Goal: Check status

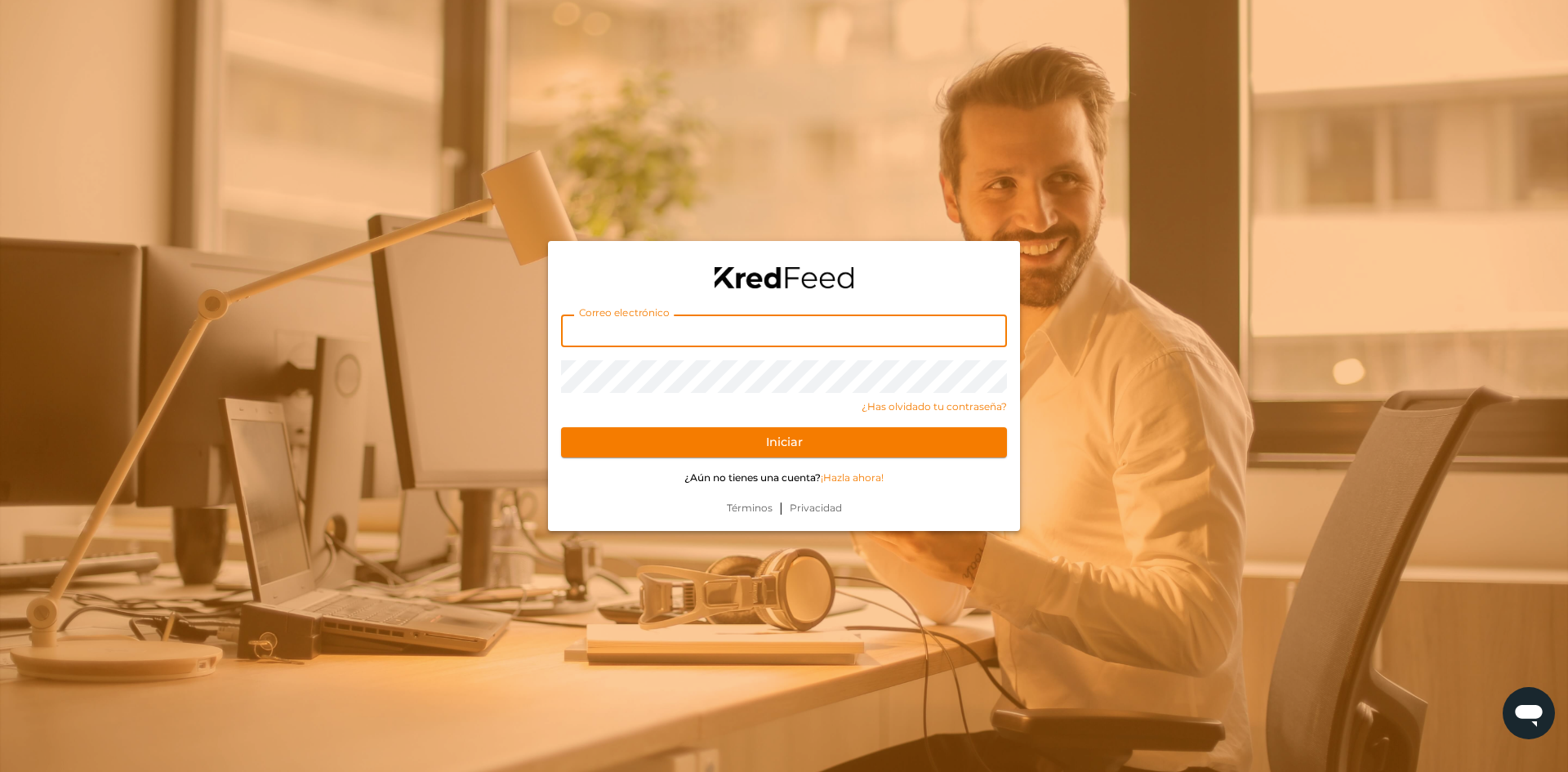
click at [688, 343] on input "text" at bounding box center [784, 331] width 446 height 33
type input "[PERSON_NAME][EMAIL_ADDRESS][DOMAIN_NAME]"
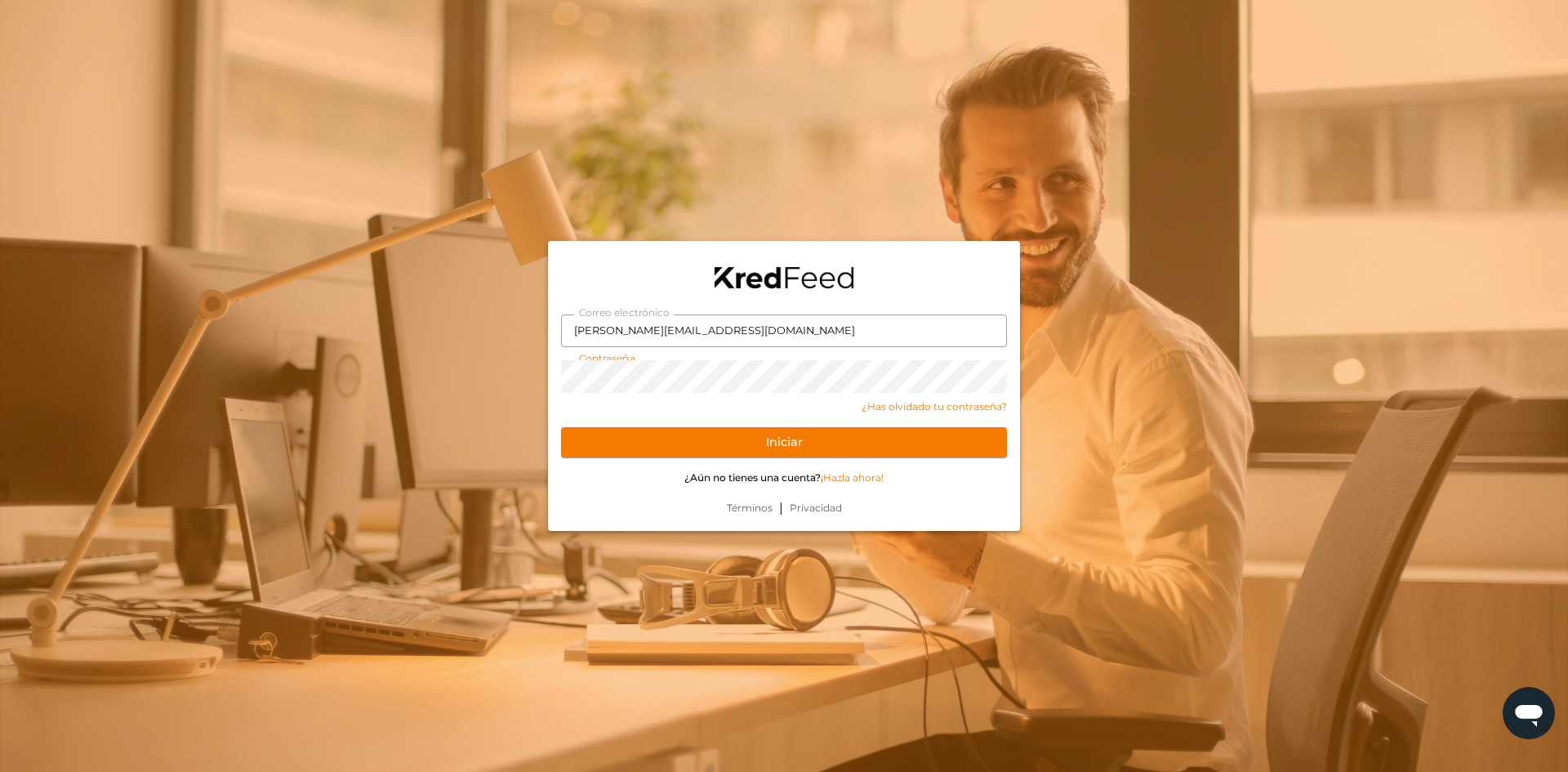
click at [561, 427] on button "Iniciar" at bounding box center [784, 442] width 446 height 31
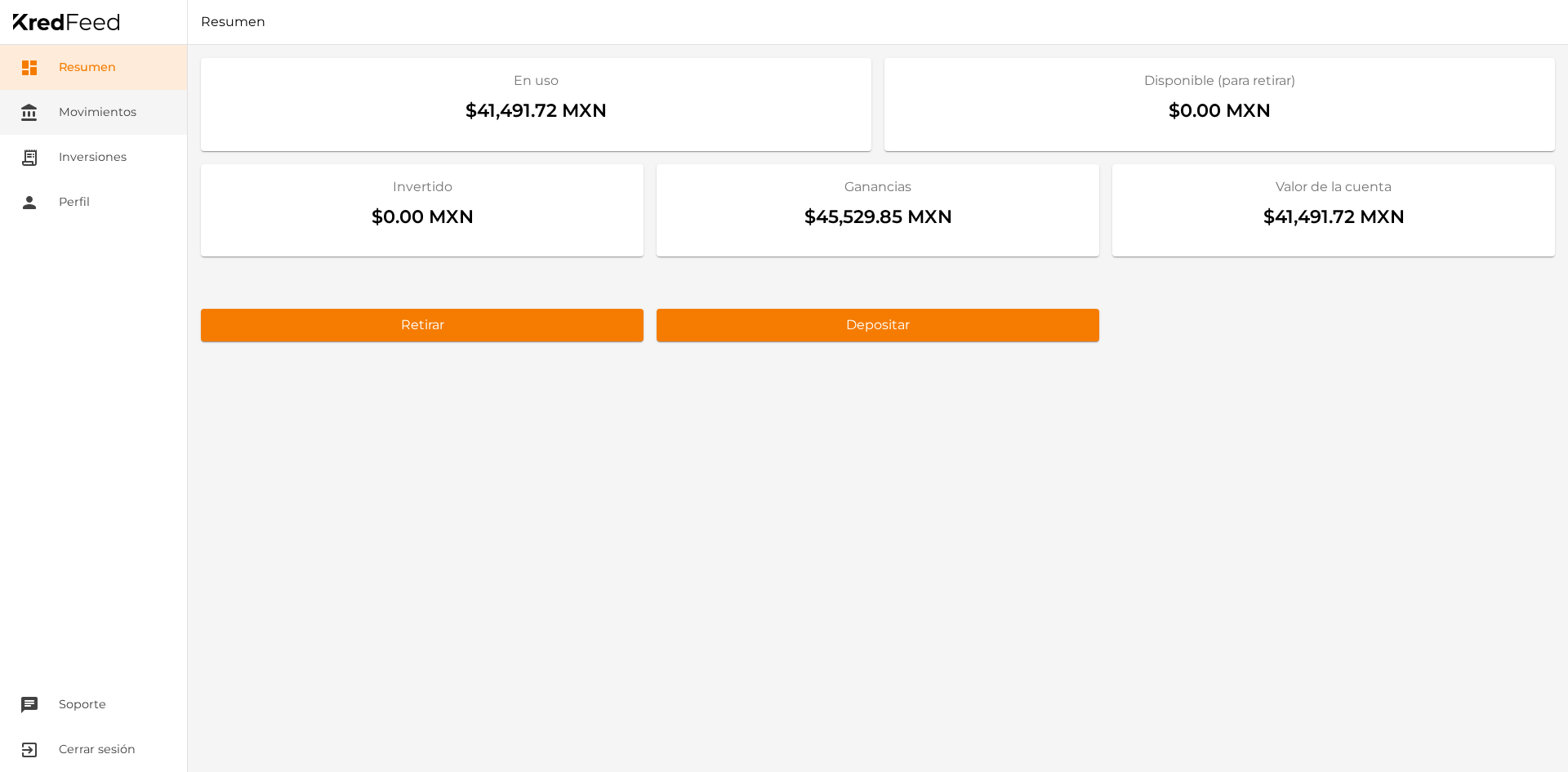
click at [61, 126] on link "account_balance Movimientos" at bounding box center [93, 112] width 187 height 45
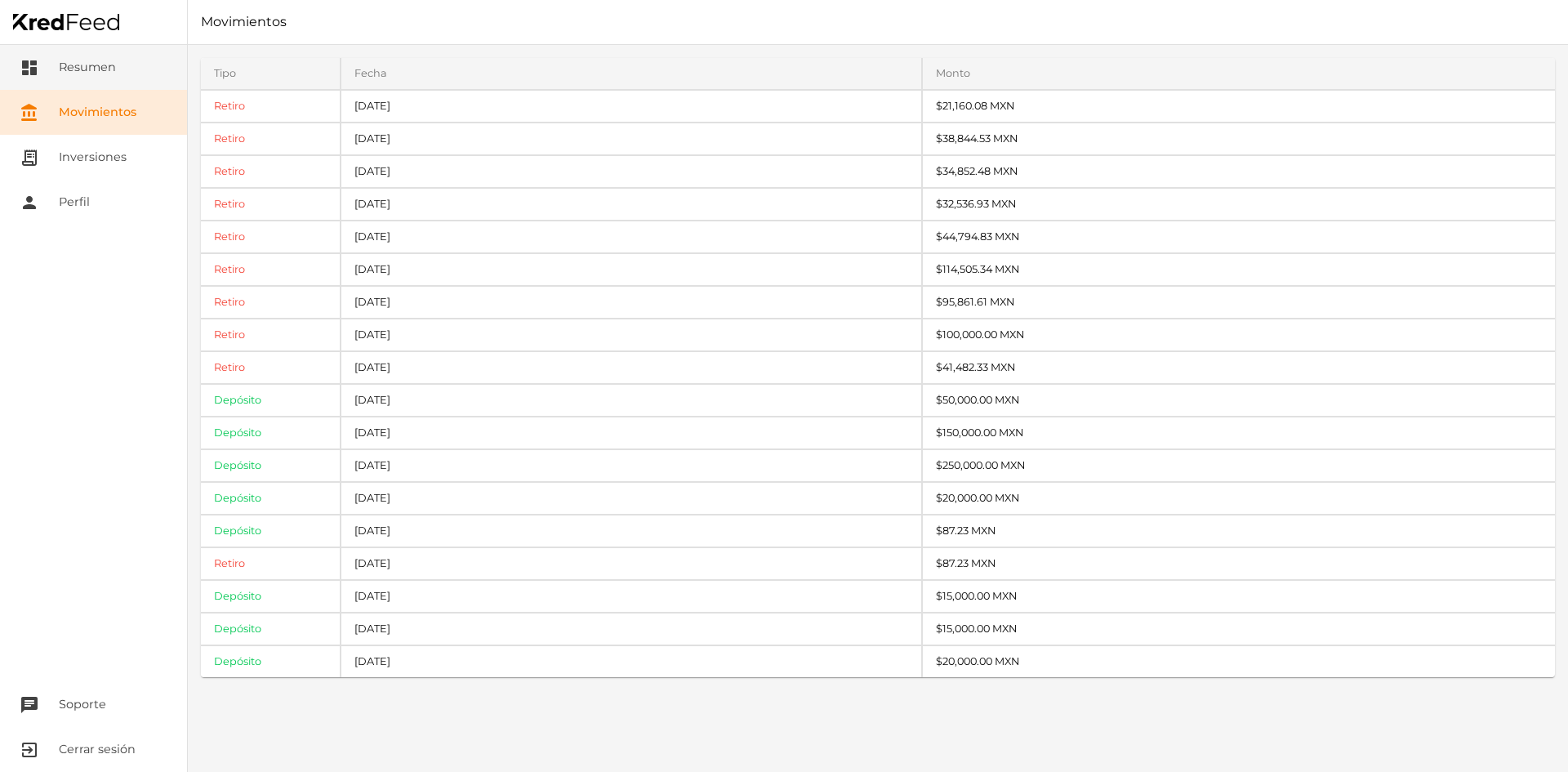
click at [107, 76] on link "dashboard Resumen" at bounding box center [93, 68] width 187 height 45
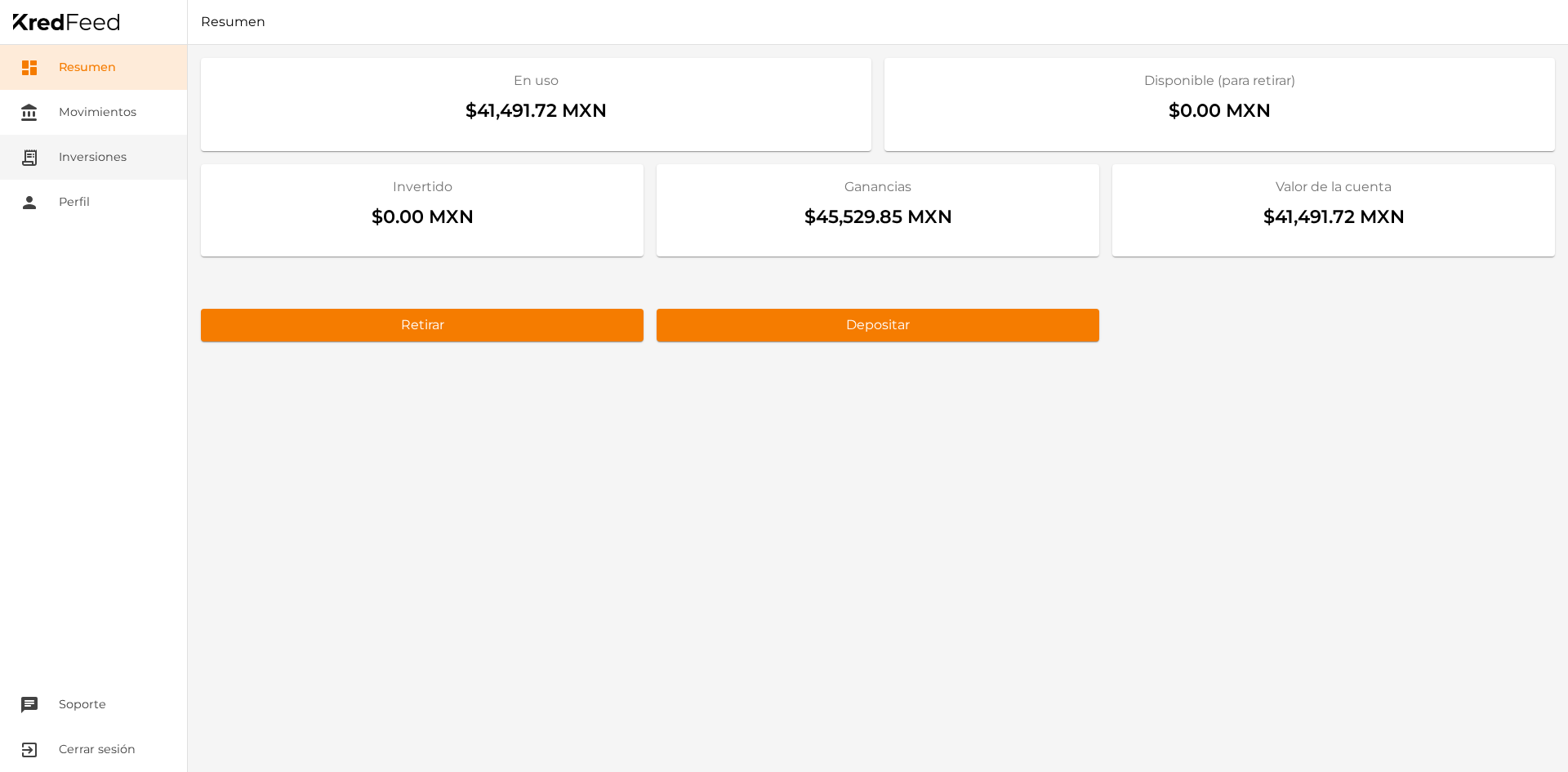
click at [106, 162] on link "receipt_long Inversiones" at bounding box center [93, 157] width 187 height 45
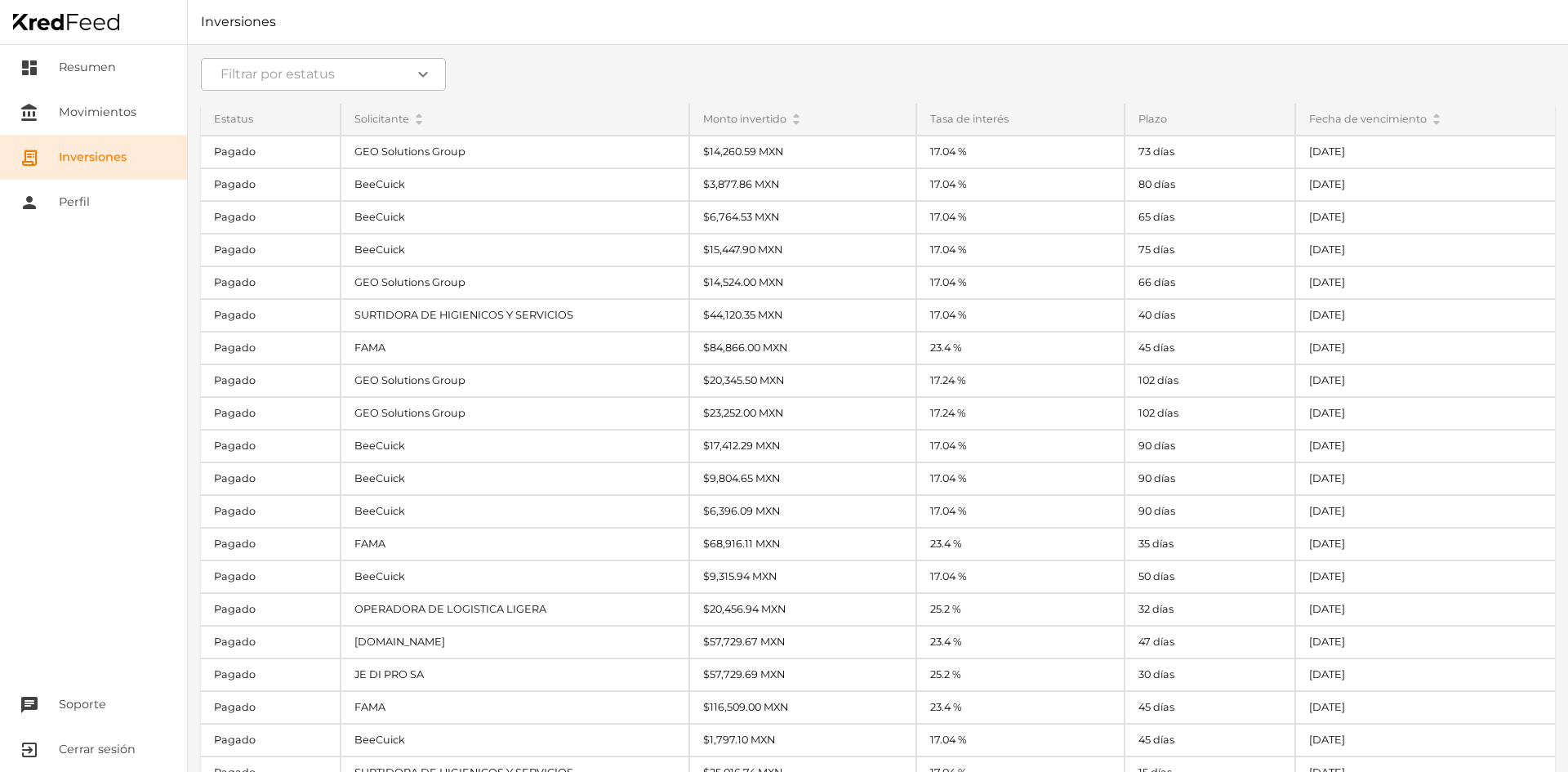
click at [289, 122] on div "Estatus" at bounding box center [270, 119] width 139 height 31
click at [416, 119] on icon "arrow_drop_down" at bounding box center [419, 122] width 7 height 7
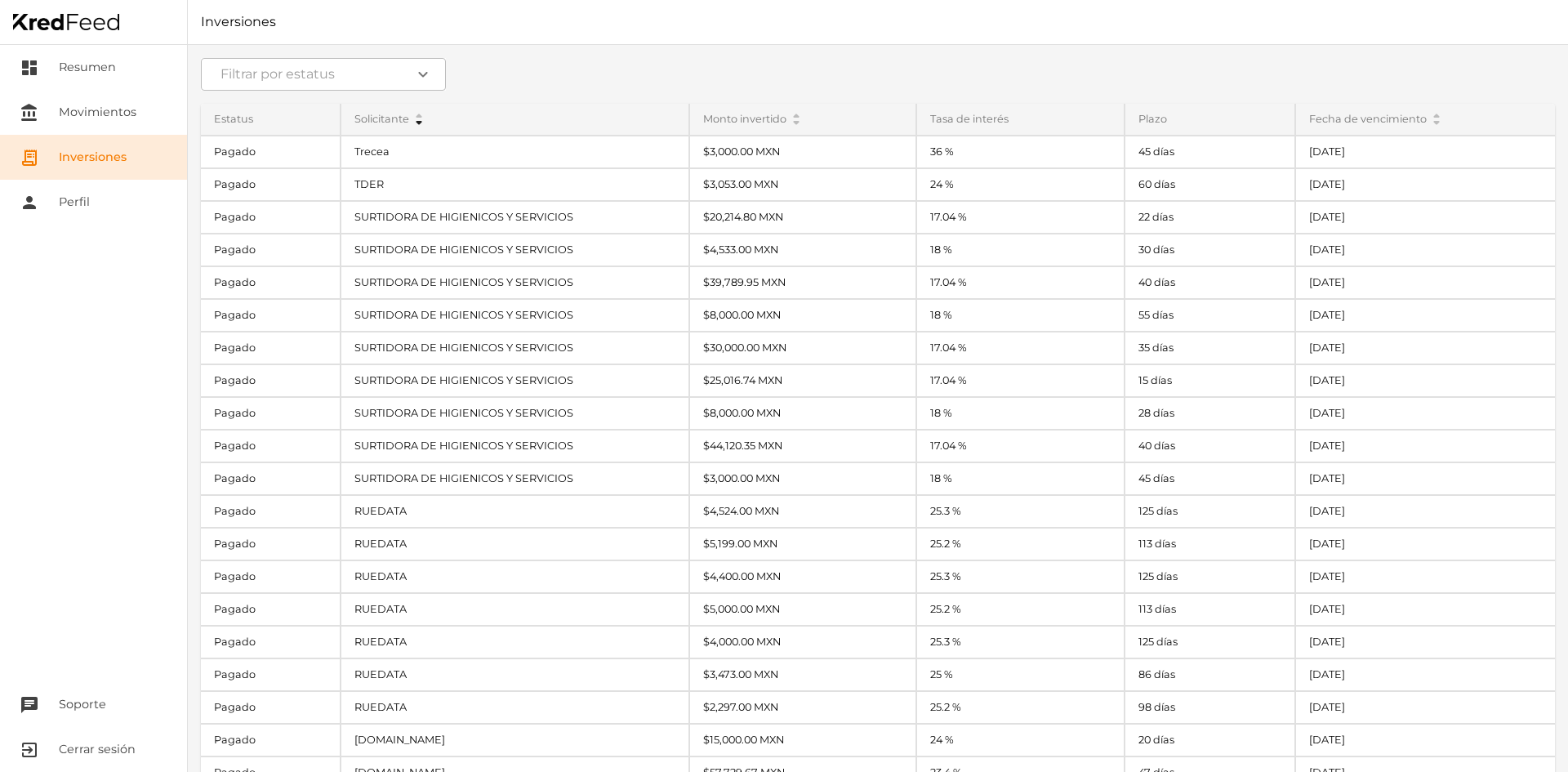
click at [1375, 122] on div "Fecha de vencimiento arrow_drop_up arrow_drop_down" at bounding box center [1426, 119] width 259 height 31
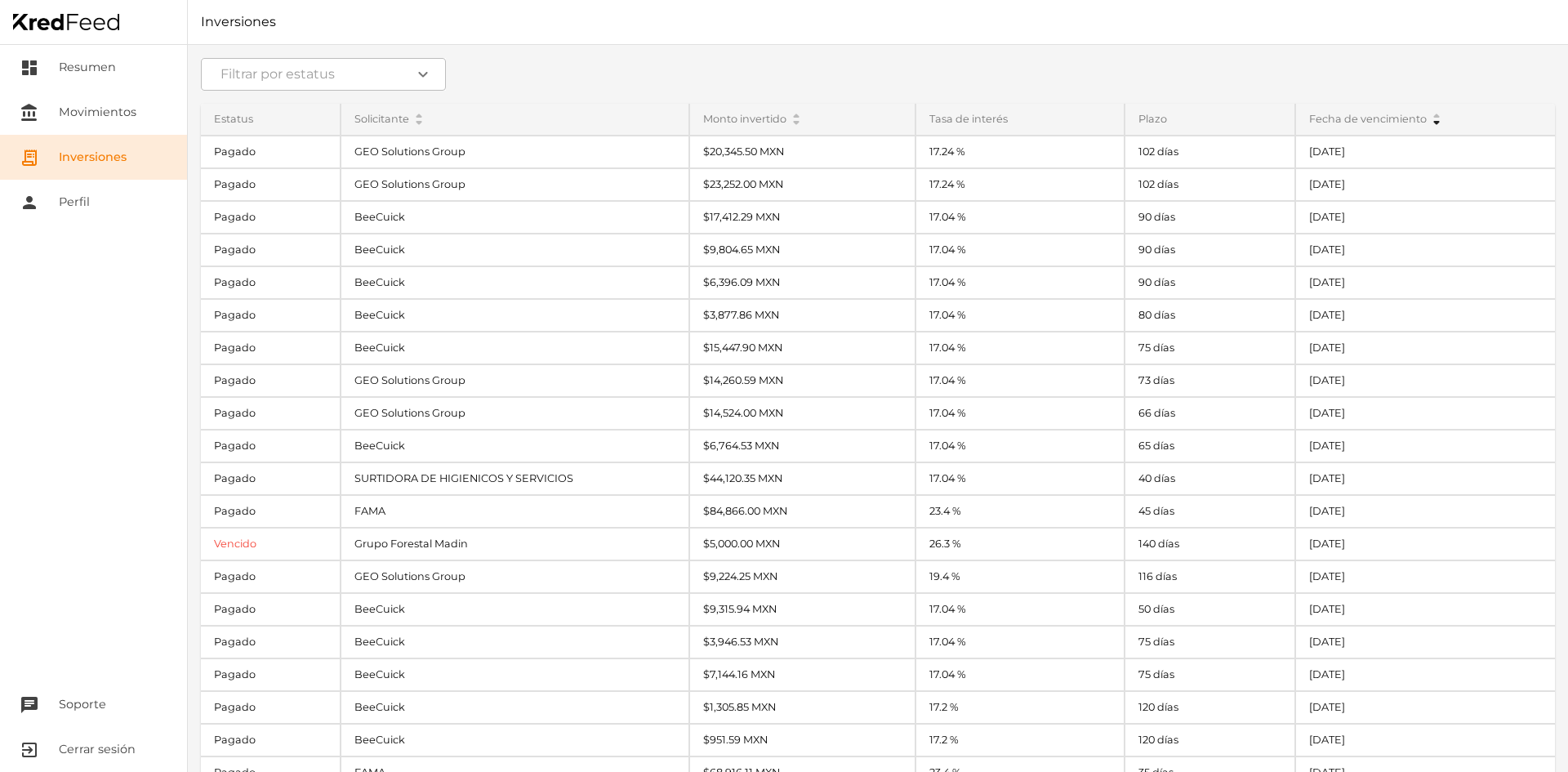
click at [1330, 105] on div "Fecha de vencimiento arrow_drop_up arrow_drop_down" at bounding box center [1426, 119] width 259 height 31
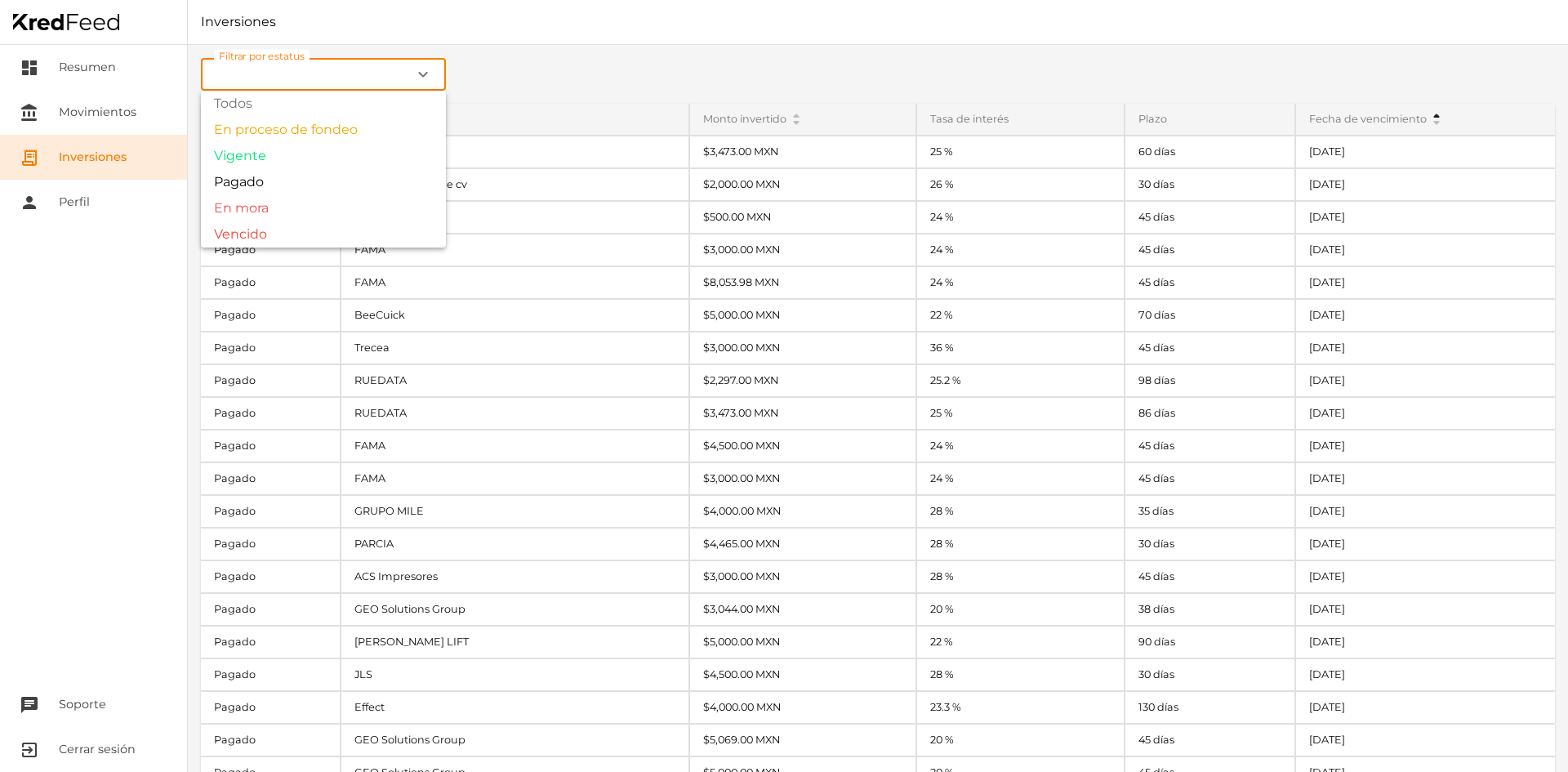
click at [384, 75] on input at bounding box center [323, 74] width 245 height 33
type input "Vencido"
click at [290, 238] on div "Filtrar por estatus Vencido expand_more Todos En proceso de fondeo Vigente Paga…" at bounding box center [878, 408] width 1380 height 727
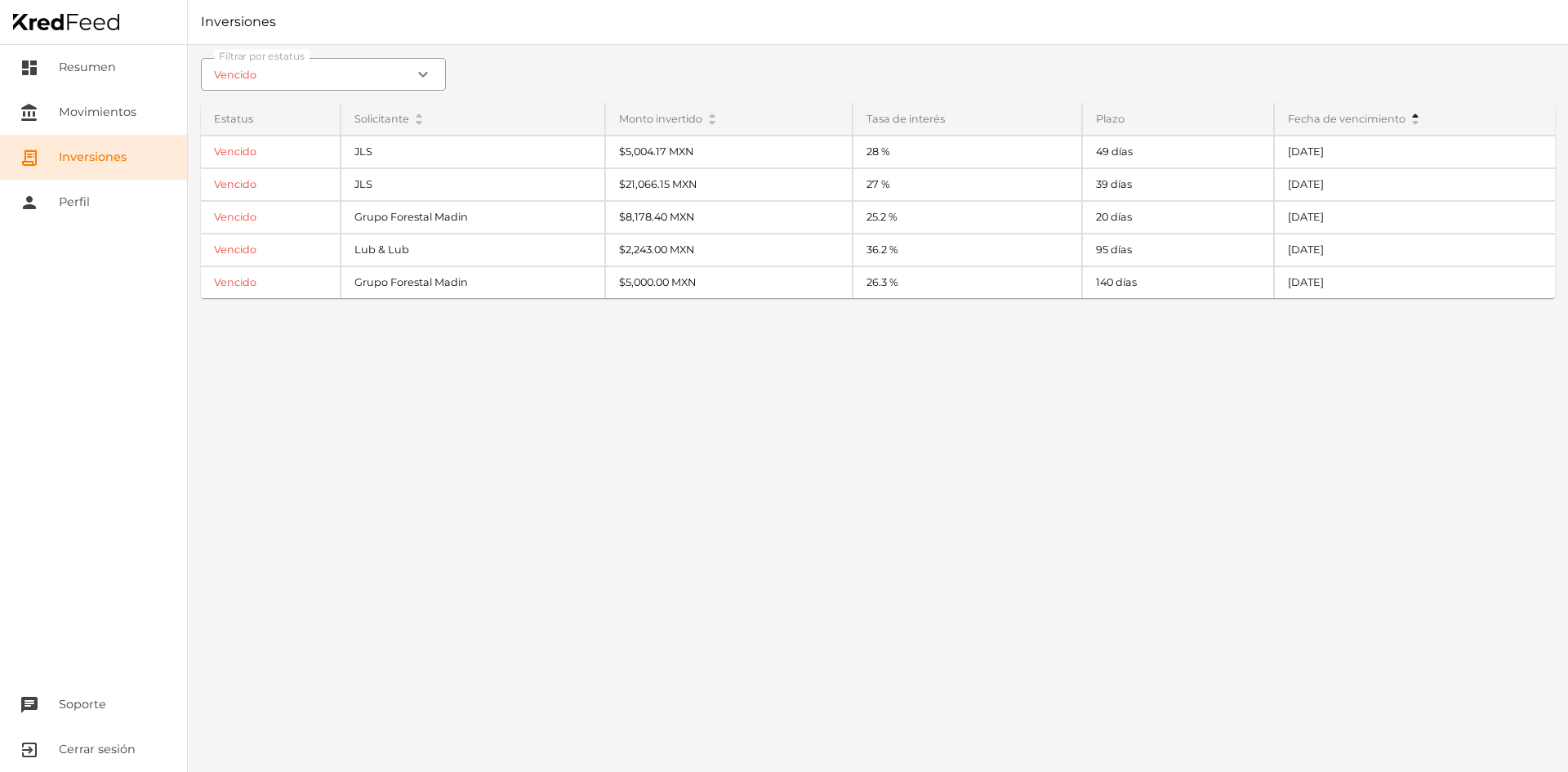
click at [1109, 557] on div "Filtrar por estatus Vencido expand_more Estatus Vencido Vencido Vencido Vencido…" at bounding box center [878, 408] width 1380 height 727
click at [1219, 478] on div "Filtrar por estatus Vencido expand_more Estatus Vencido Vencido Vencido Vencido…" at bounding box center [878, 408] width 1380 height 727
click at [1213, 427] on div "Filtrar por estatus Vencido expand_more Estatus Vencido Vencido Vencido Vencido…" at bounding box center [878, 408] width 1380 height 727
click at [936, 481] on div "Filtrar por estatus Vencido expand_more Estatus Vencido Vencido Vencido Vencido…" at bounding box center [878, 408] width 1380 height 727
